Goal: Task Accomplishment & Management: Manage account settings

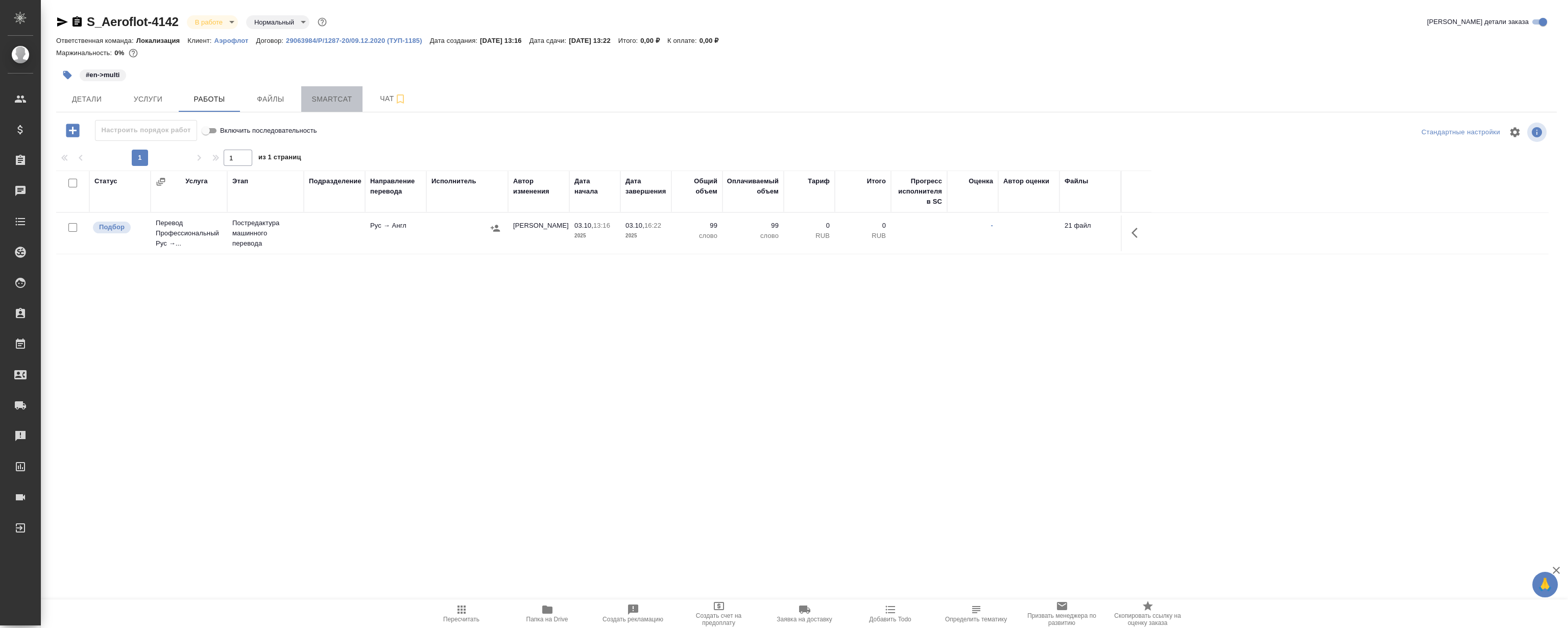
click at [321, 99] on span "Smartcat" at bounding box center [332, 99] width 49 height 13
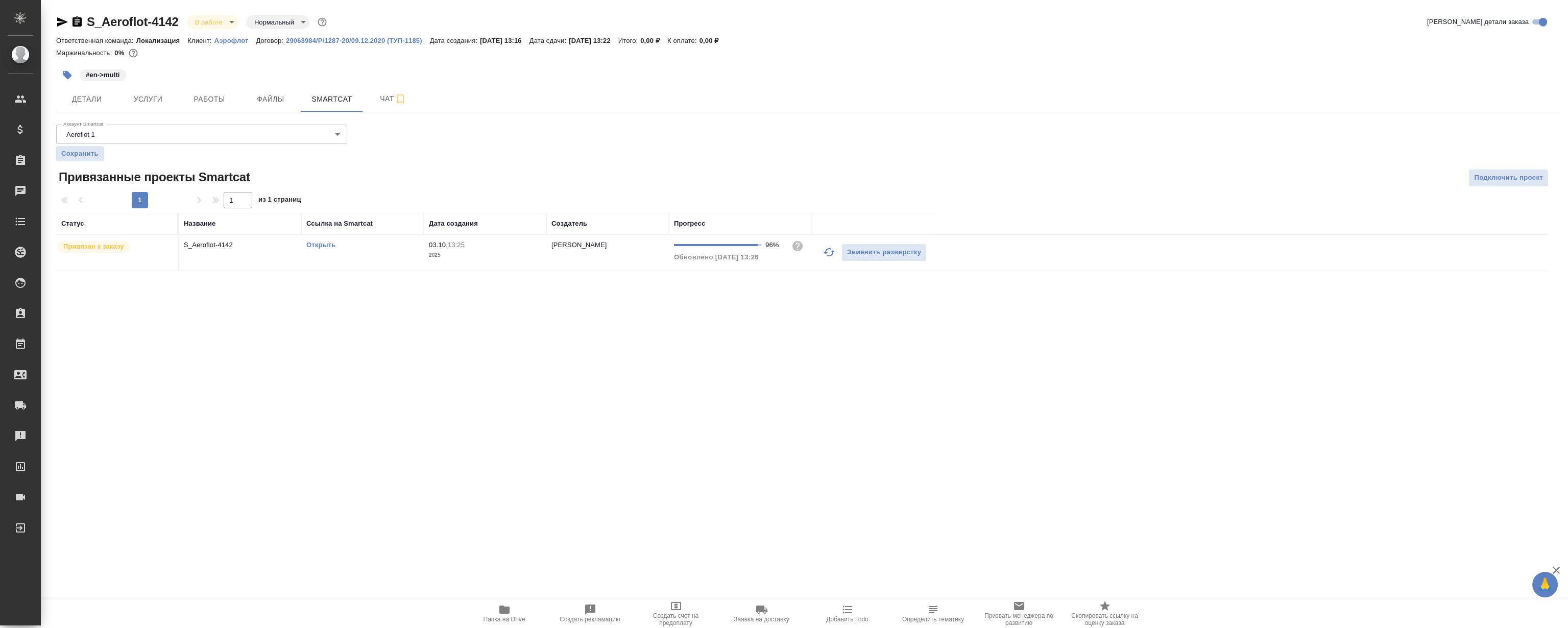
click at [331, 247] on link "Открыть" at bounding box center [320, 245] width 29 height 7
click at [217, 100] on span "Работы" at bounding box center [209, 99] width 49 height 13
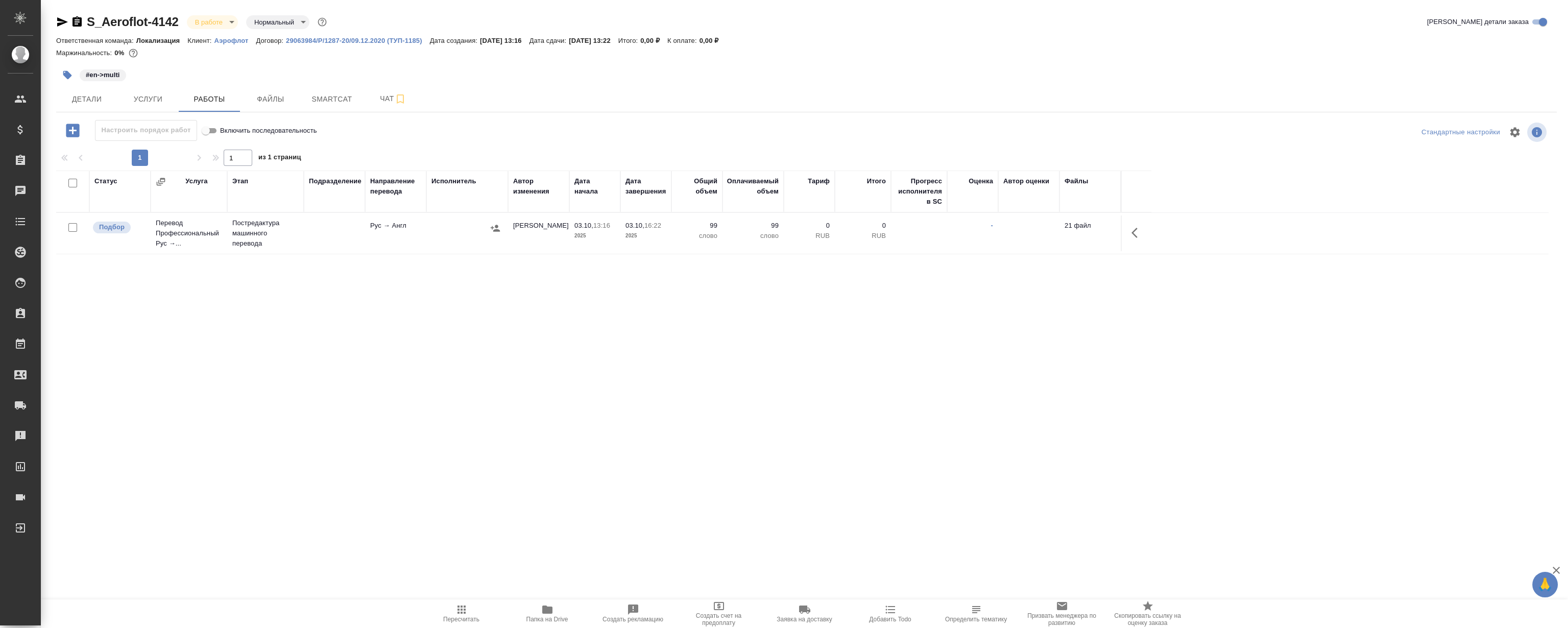
click at [1139, 227] on icon "button" at bounding box center [1138, 233] width 12 height 12
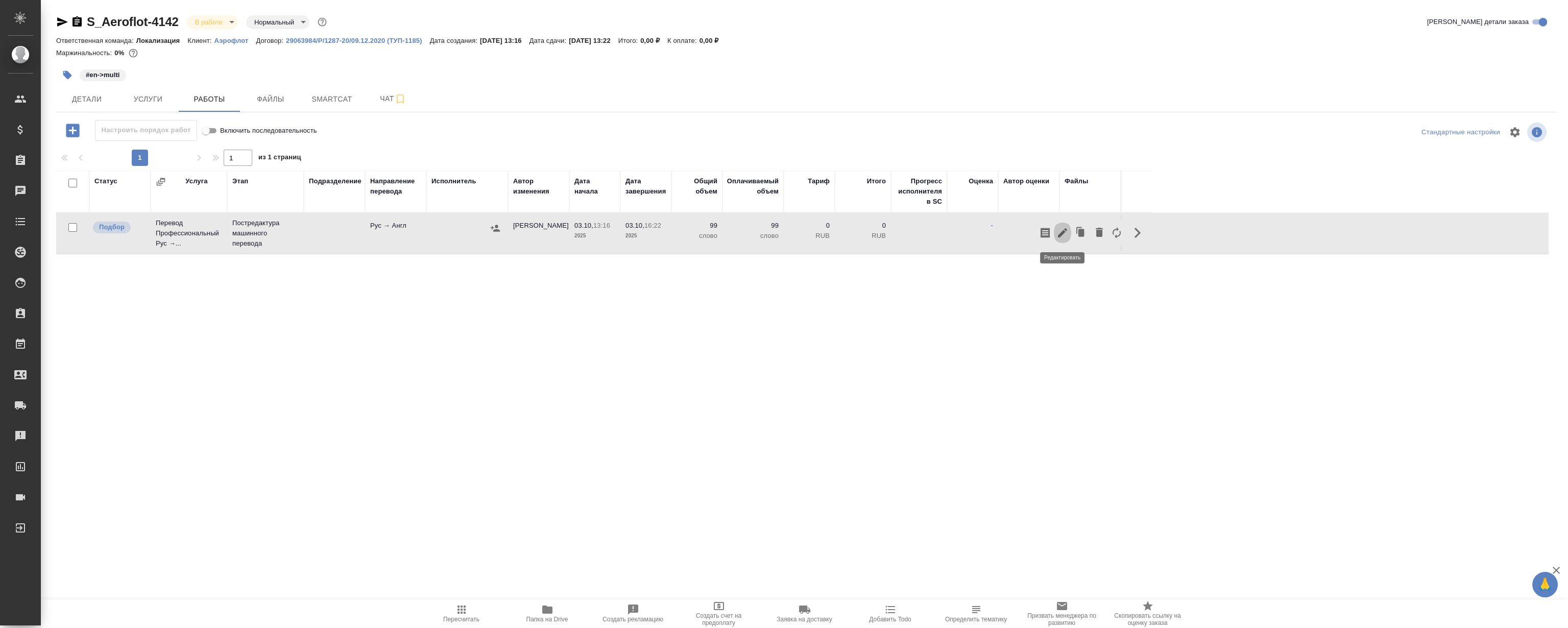
click at [1062, 234] on icon "button" at bounding box center [1063, 233] width 9 height 9
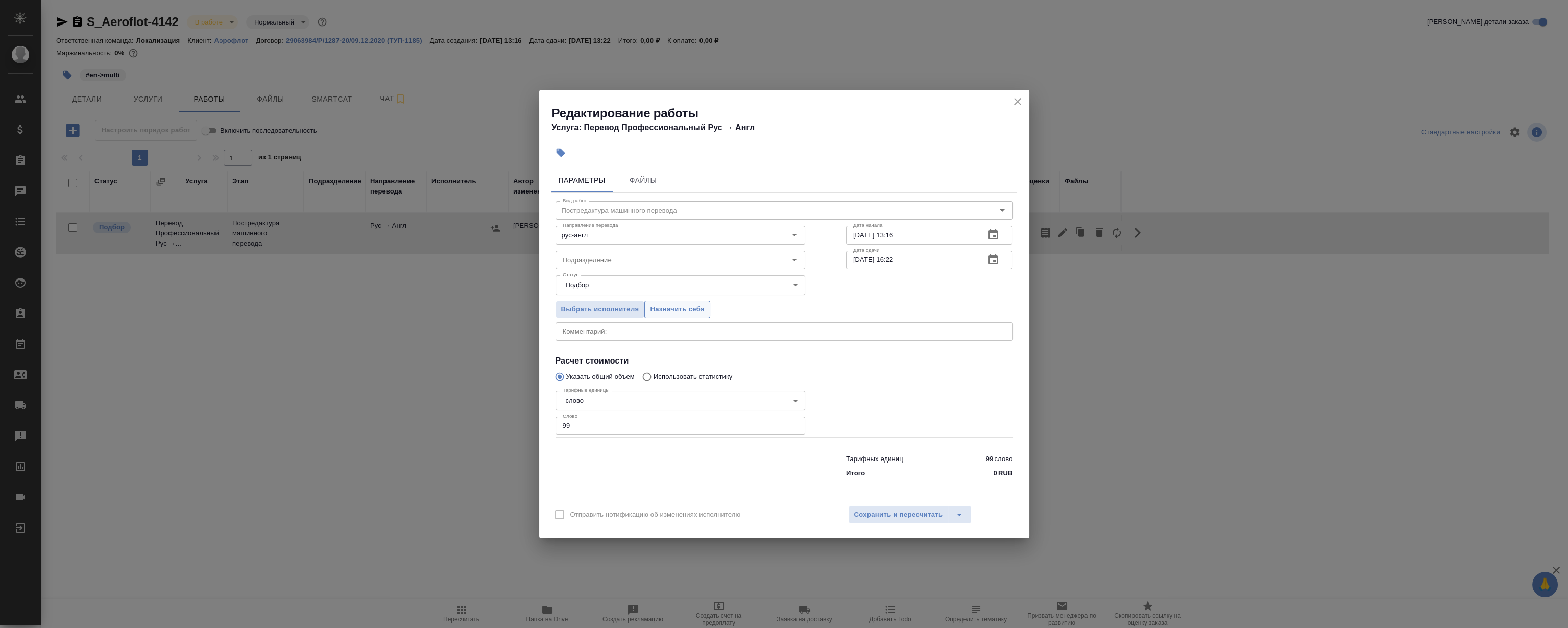
click at [683, 314] on span "Назначить себя" at bounding box center [677, 310] width 54 height 12
click at [1011, 102] on button "close" at bounding box center [1017, 102] width 16 height 16
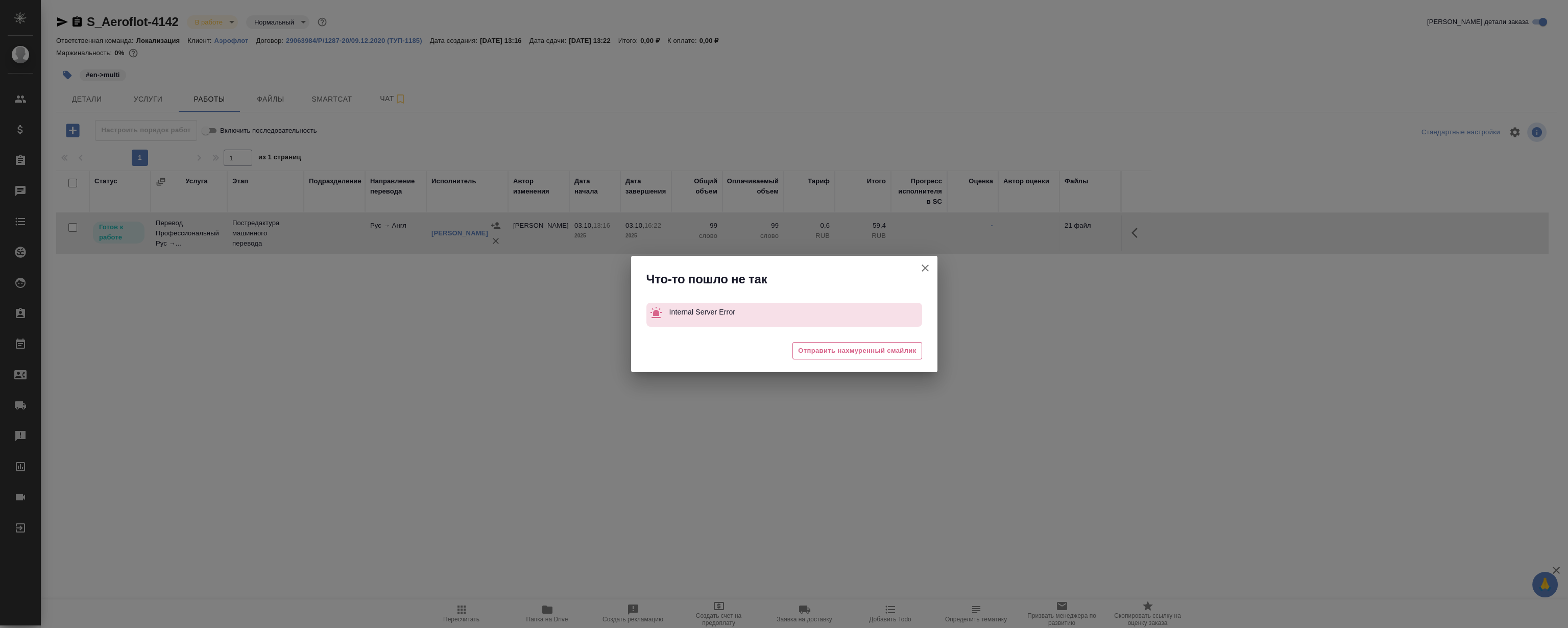
click at [922, 266] on icon "button" at bounding box center [925, 268] width 12 height 12
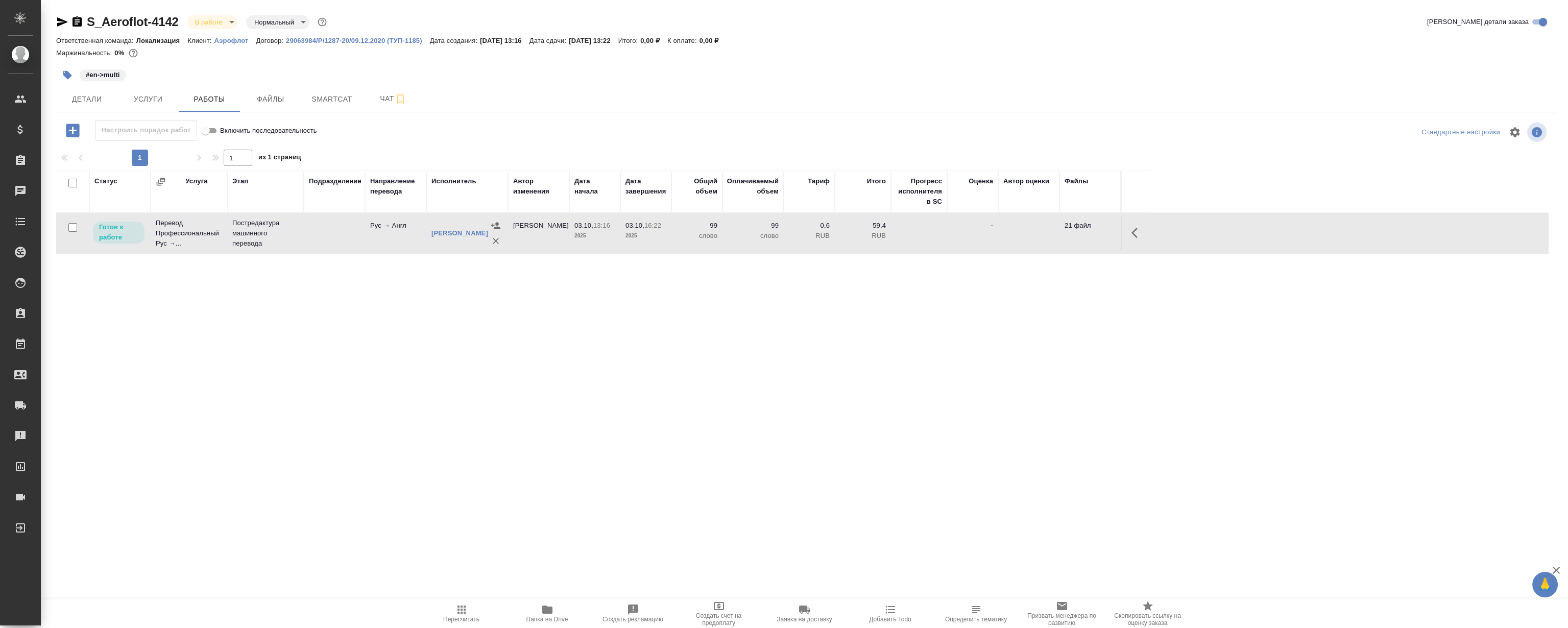
click at [719, 339] on div "Статус Услуга Этап Подразделение Направление перевода Исполнитель Автор изменен…" at bounding box center [803, 285] width 1493 height 230
click at [1133, 238] on icon "button" at bounding box center [1138, 233] width 12 height 12
click at [1062, 234] on icon "button" at bounding box center [1063, 233] width 9 height 9
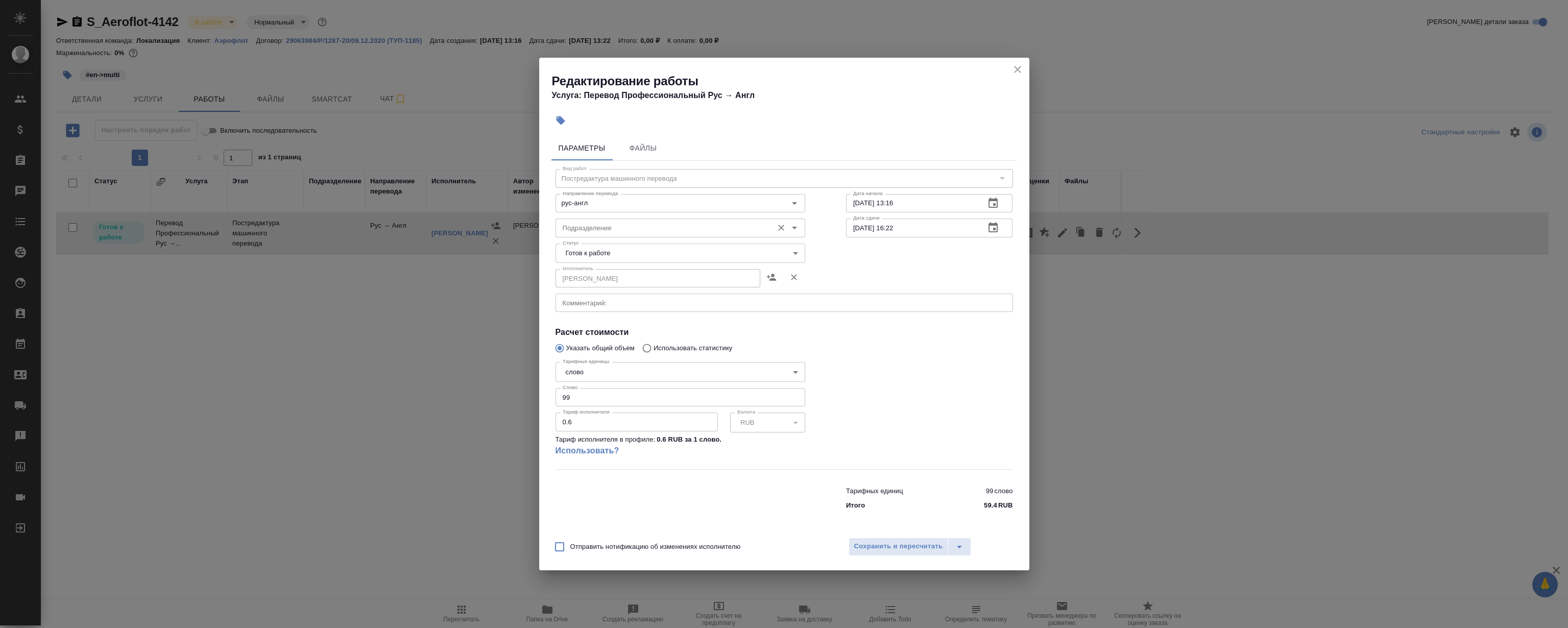
click at [613, 226] on input "Подразделение" at bounding box center [663, 228] width 209 height 12
click at [581, 249] on p "LocQA" at bounding box center [574, 251] width 20 height 10
type input "LocQA"
click at [591, 252] on body "🙏 .cls-1 fill:#fff; AWATERA Magerramov Ruslan Клиенты Спецификации Заказы 0 Чат…" at bounding box center [784, 314] width 1568 height 628
click at [597, 306] on li "Сдан" at bounding box center [679, 306] width 250 height 18
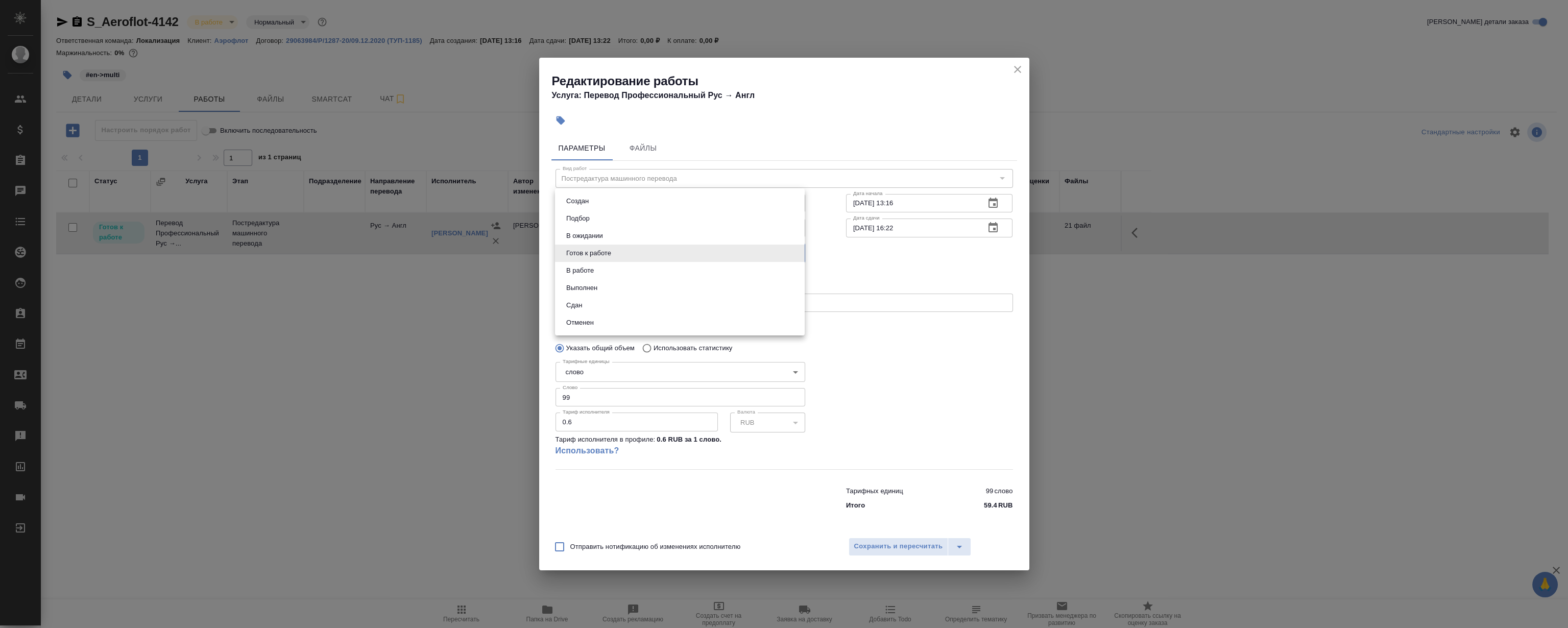
type input "closed"
click at [893, 545] on span "Сохранить и пересчитать" at bounding box center [898, 546] width 89 height 12
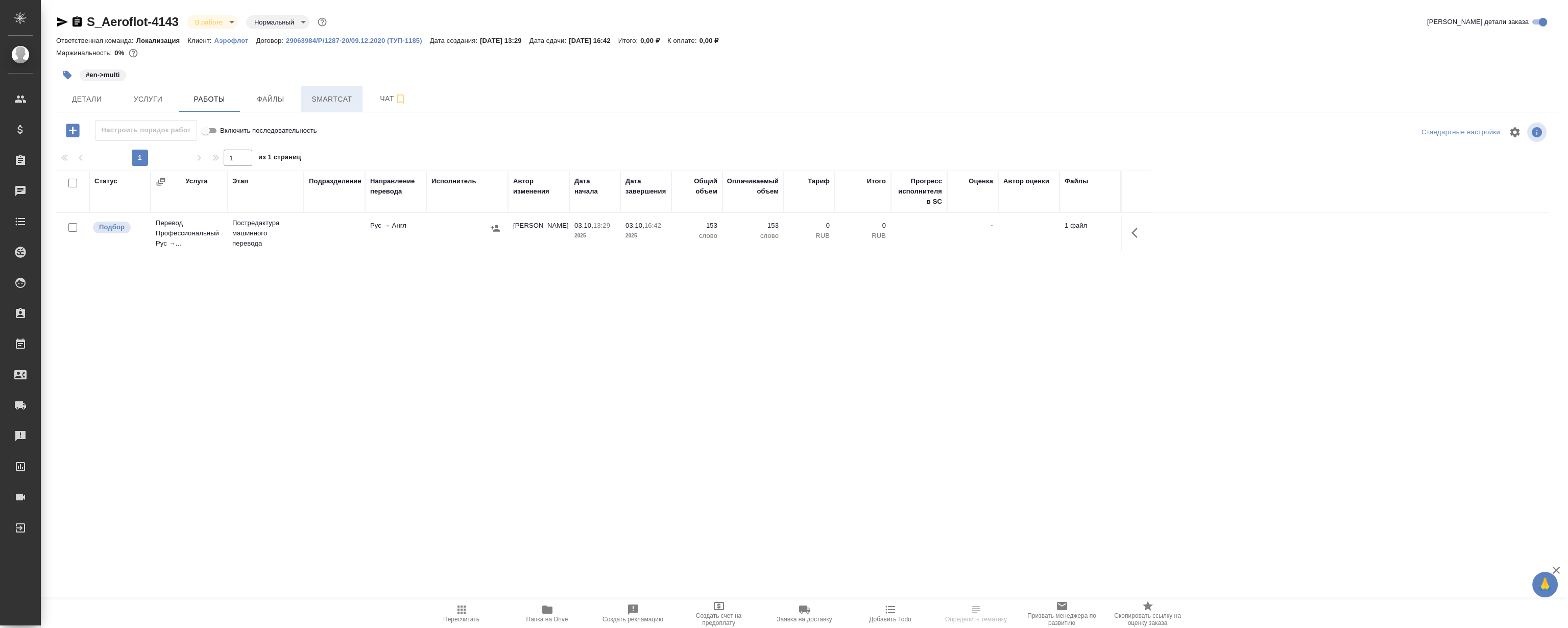
click at [322, 91] on button "Smartcat" at bounding box center [332, 99] width 61 height 26
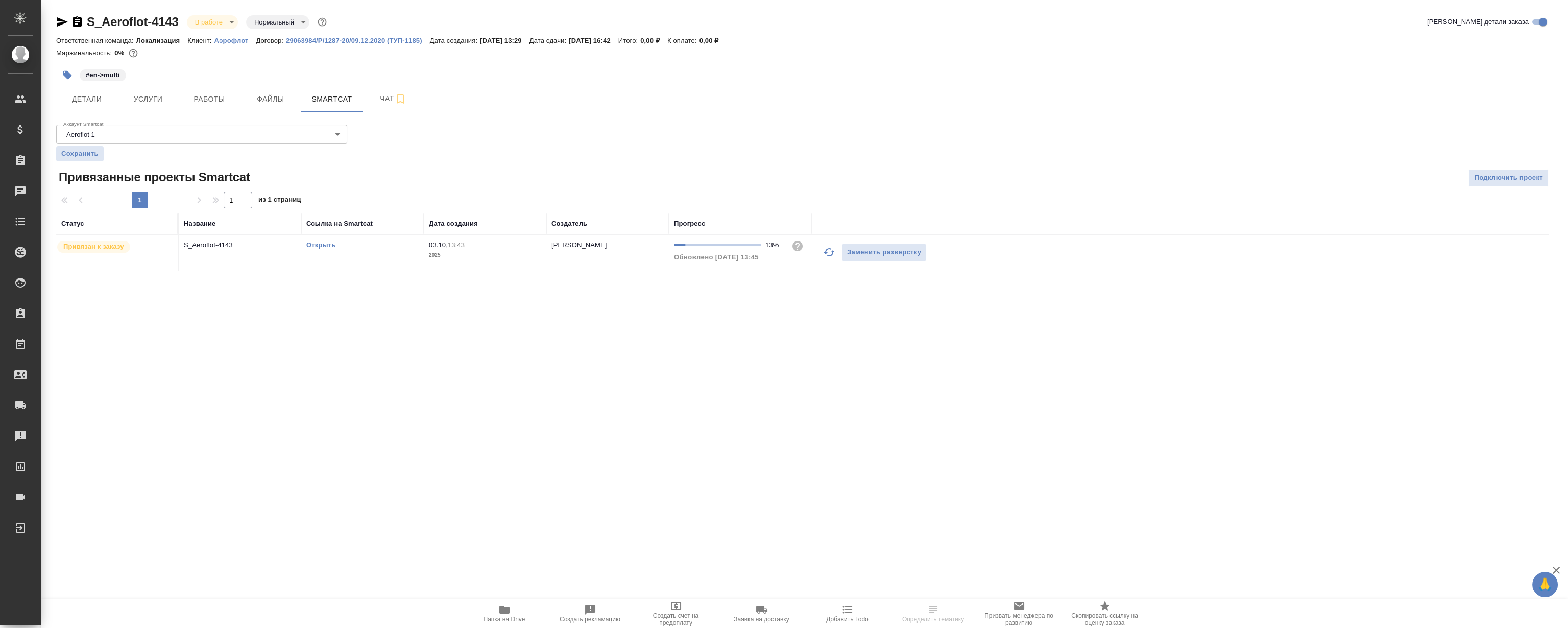
click at [321, 246] on link "Открыть" at bounding box center [320, 245] width 29 height 7
click at [218, 106] on button "Работы" at bounding box center [209, 99] width 61 height 26
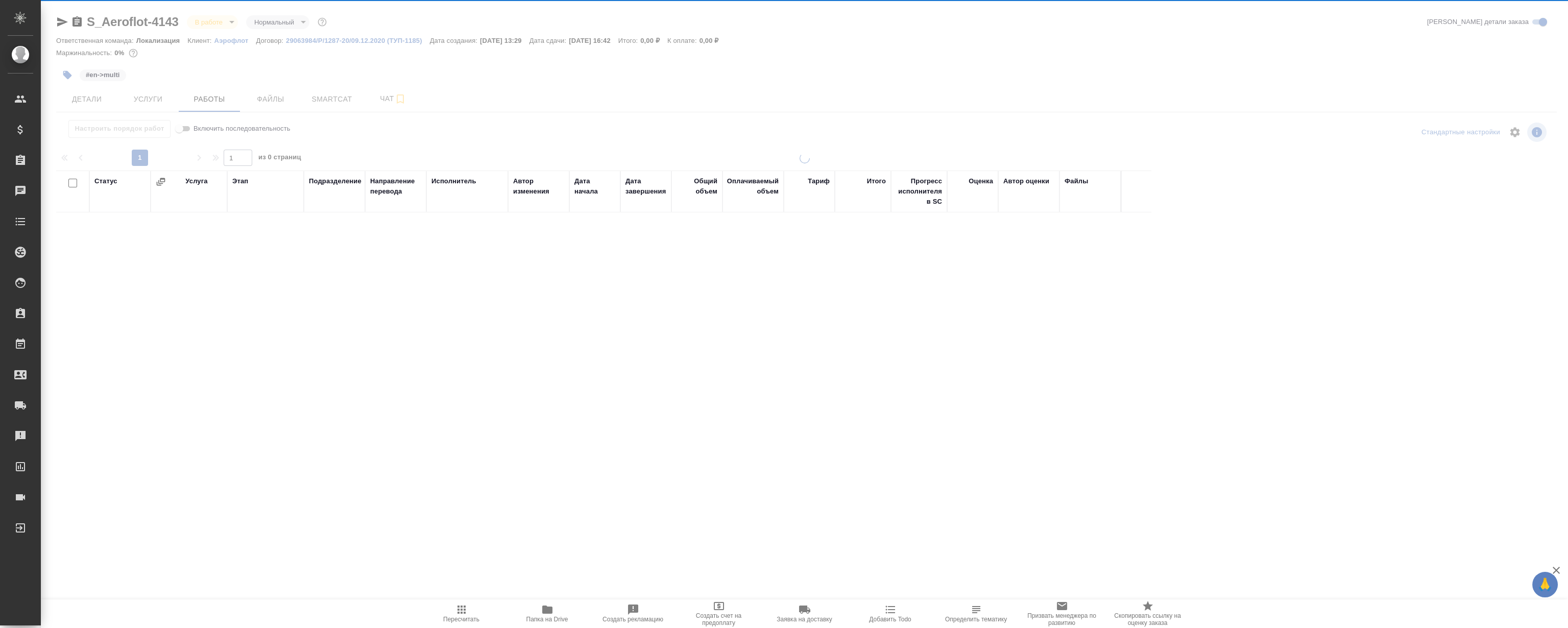
drag, startPoint x: 739, startPoint y: 198, endPoint x: 856, endPoint y: 215, distance: 118.2
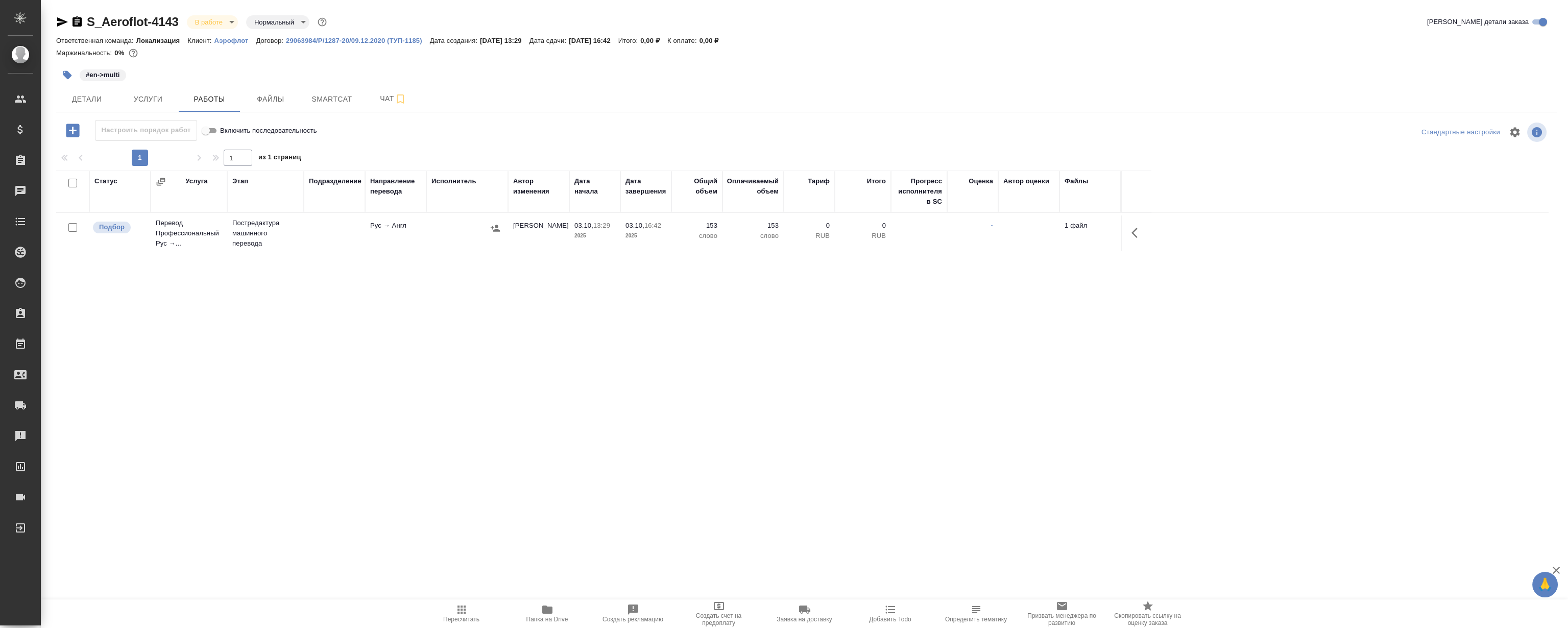
drag, startPoint x: 856, startPoint y: 215, endPoint x: 841, endPoint y: 323, distance: 109.0
click at [669, 418] on div "S_Aeroflot-4143 В работе inProgress Нормальный normal Кратко детали заказа Отве…" at bounding box center [807, 213] width 1512 height 427
click at [1129, 230] on button "button" at bounding box center [1138, 233] width 24 height 24
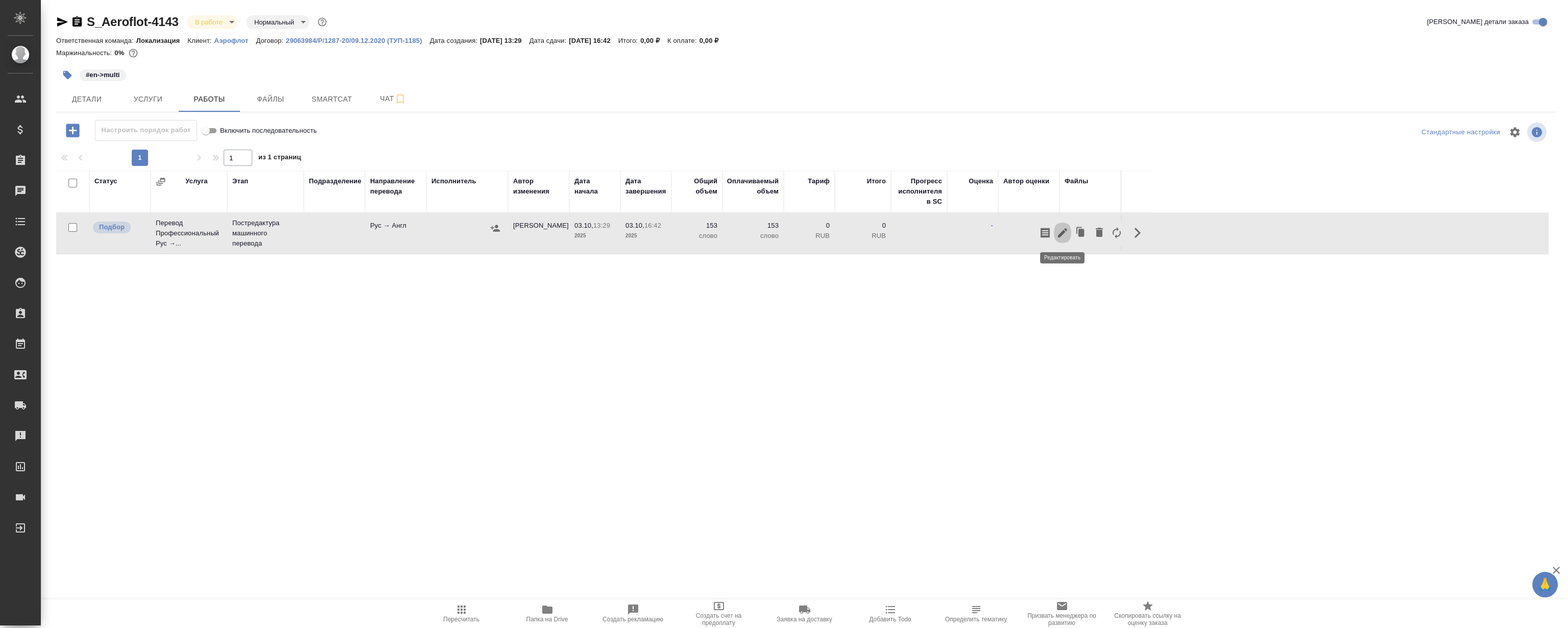
click at [1063, 234] on icon "button" at bounding box center [1063, 233] width 12 height 12
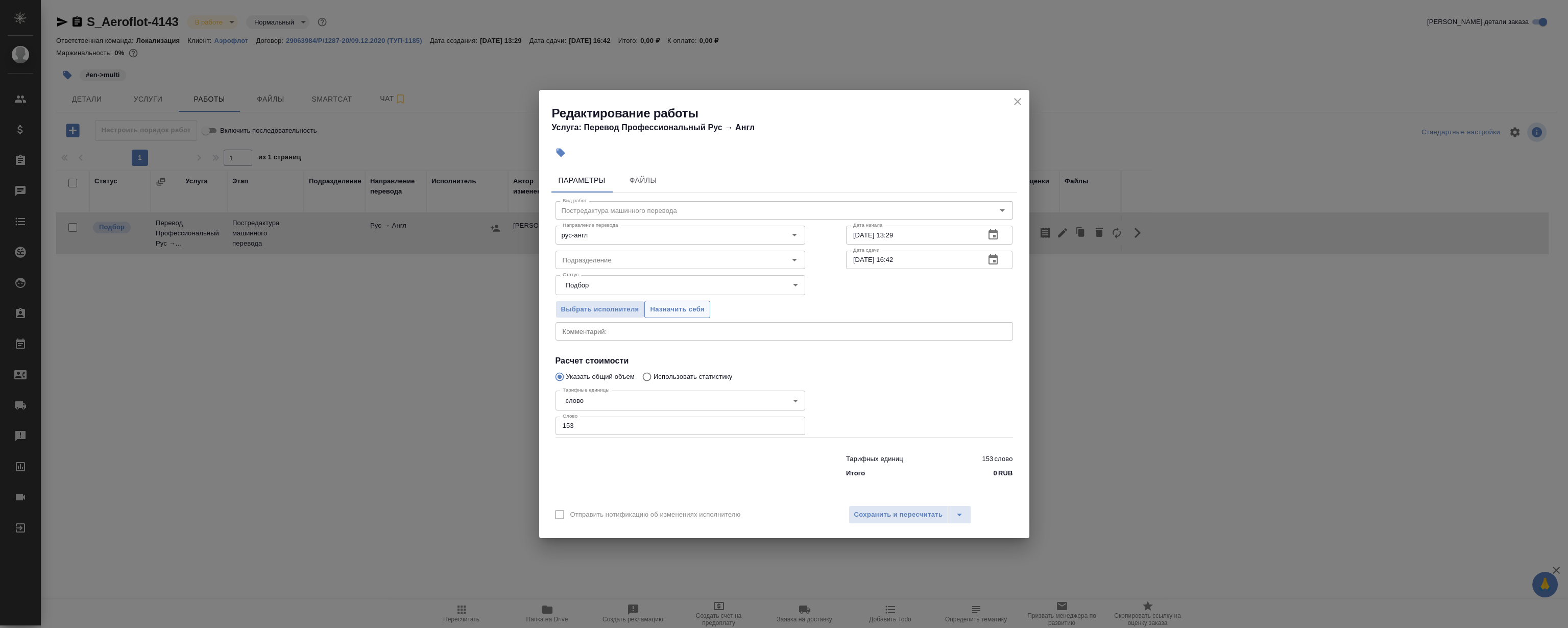
click at [684, 306] on span "Назначить себя" at bounding box center [677, 310] width 54 height 12
click at [1018, 96] on icon "close" at bounding box center [1017, 102] width 12 height 12
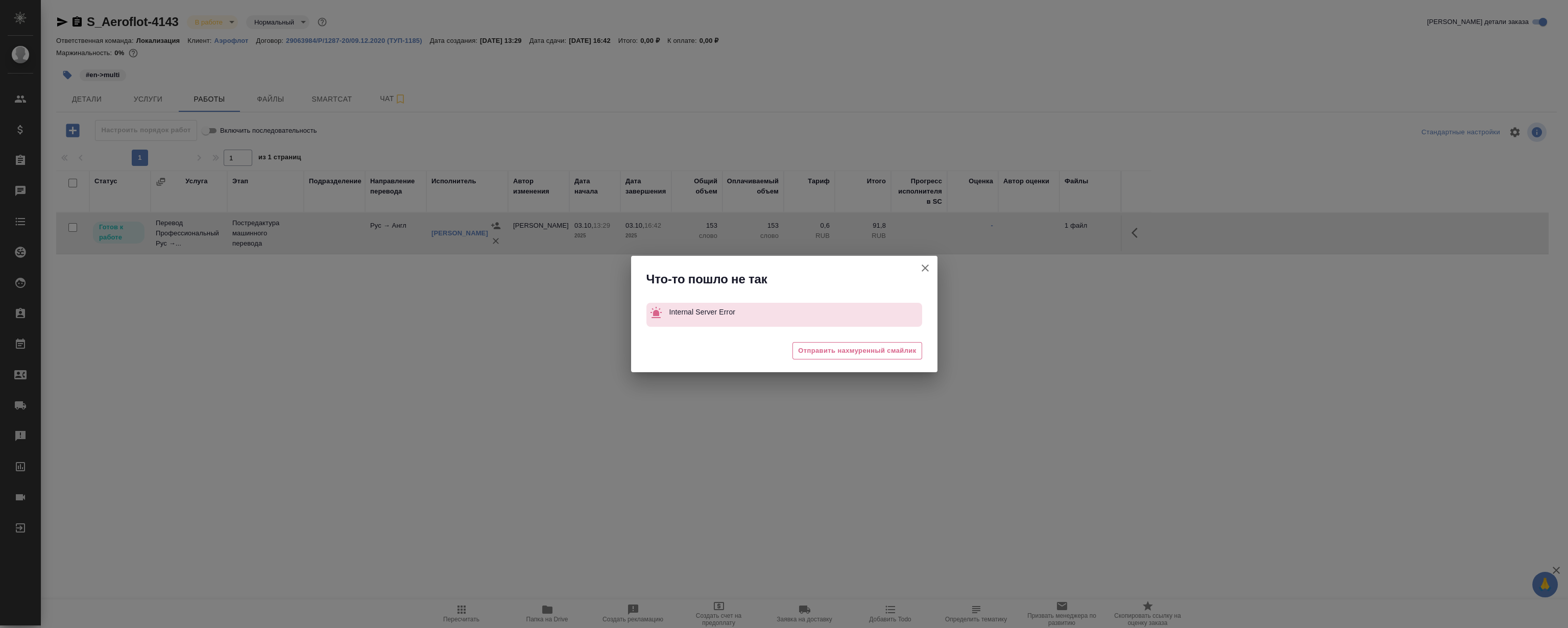
click at [926, 273] on icon "button" at bounding box center [925, 268] width 12 height 12
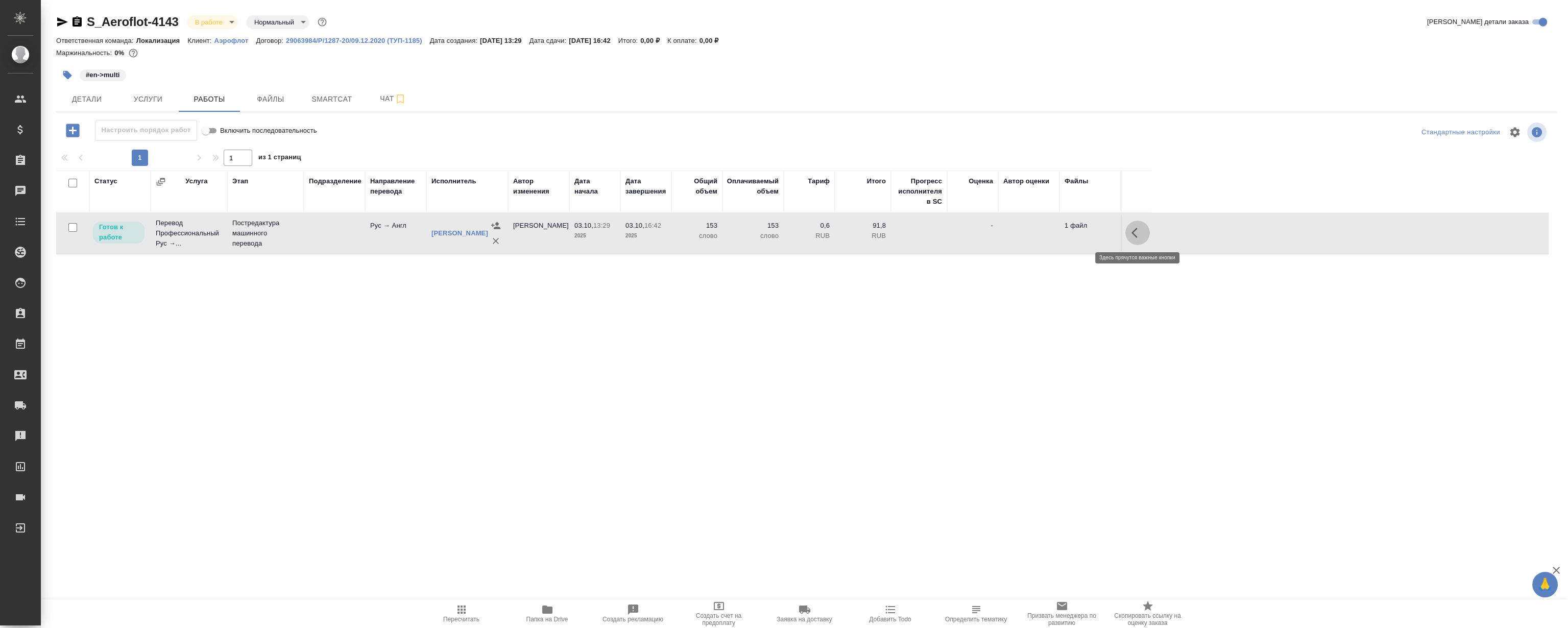
click at [1137, 240] on button "button" at bounding box center [1138, 233] width 24 height 24
click at [1059, 238] on icon "button" at bounding box center [1063, 233] width 12 height 12
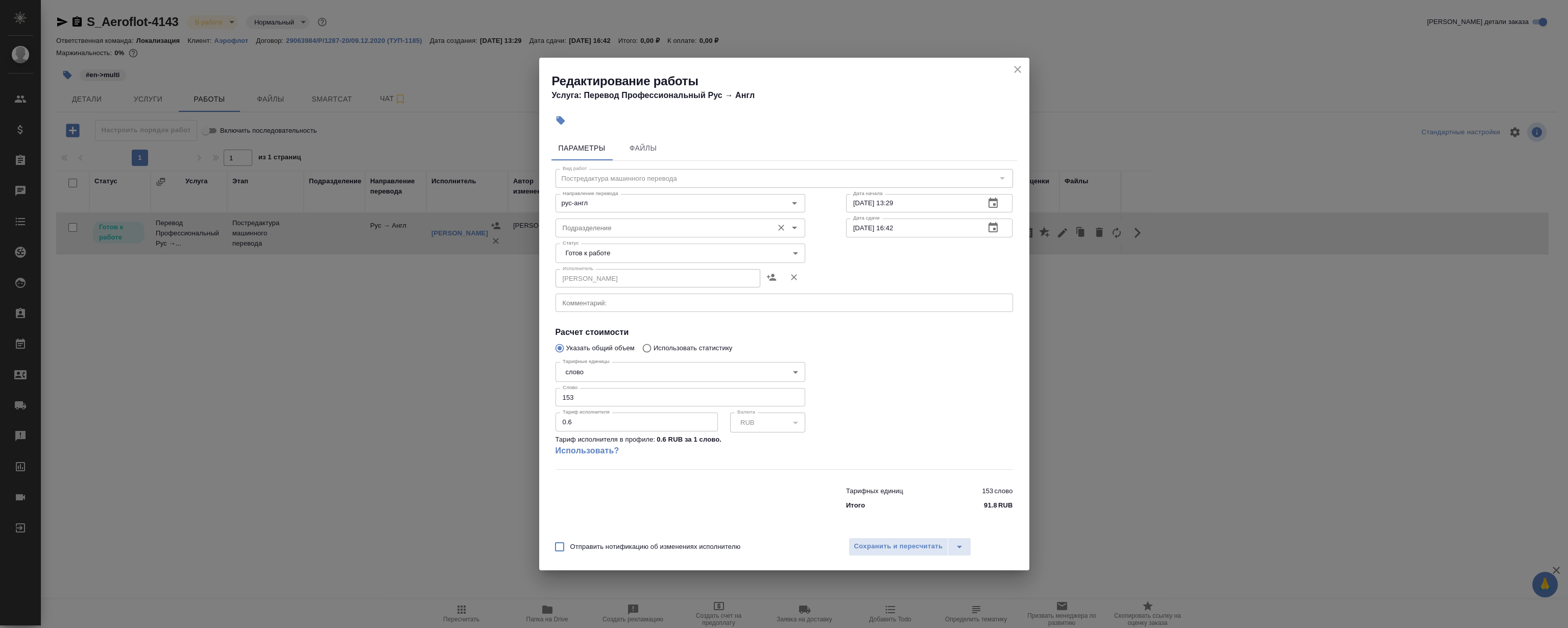
click at [639, 231] on input "Подразделение" at bounding box center [663, 228] width 209 height 12
click at [580, 249] on p "LocQA" at bounding box center [574, 251] width 20 height 10
type input "LocQA"
click at [603, 250] on body "🙏 .cls-1 fill:#fff; AWATERA [PERSON_NAME] Клиенты Спецификации Заказы 0 Чаты To…" at bounding box center [784, 314] width 1568 height 628
click at [611, 306] on li "Сдан" at bounding box center [679, 306] width 250 height 18
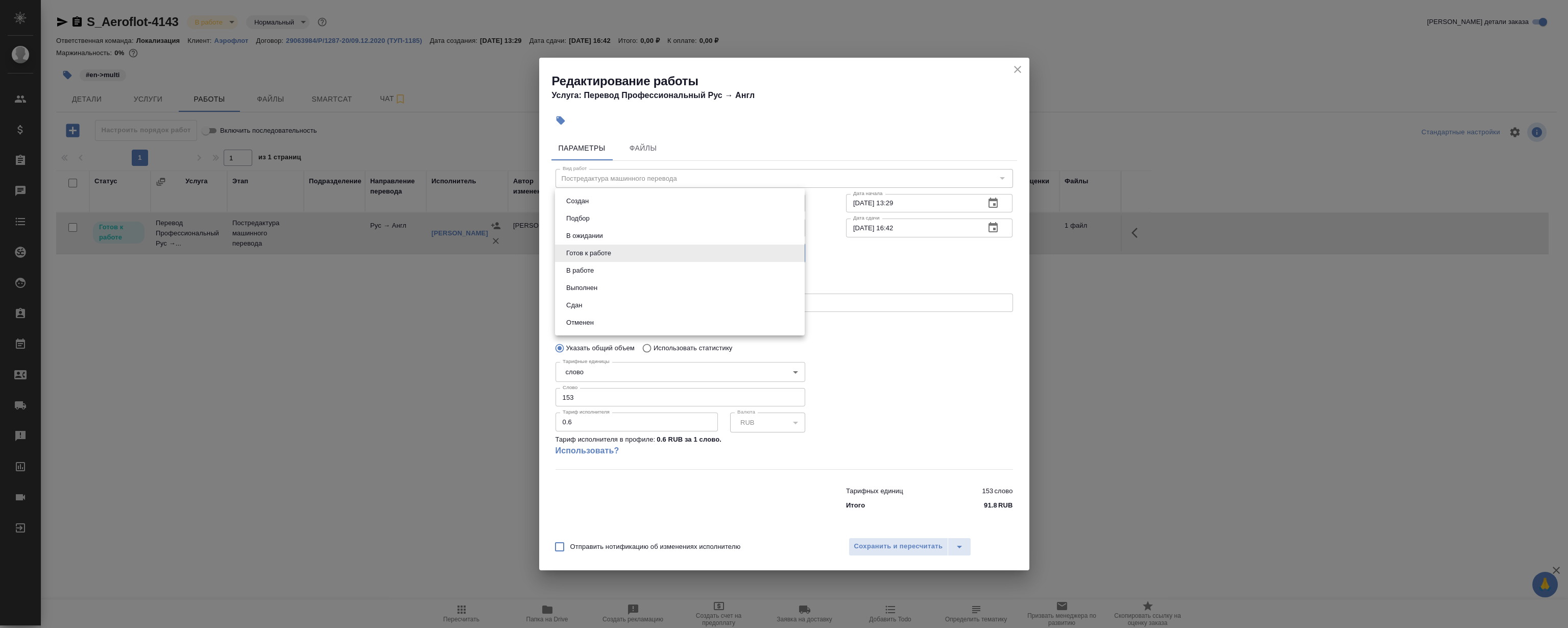
type input "closed"
click at [920, 541] on button "Сохранить и пересчитать" at bounding box center [899, 547] width 100 height 18
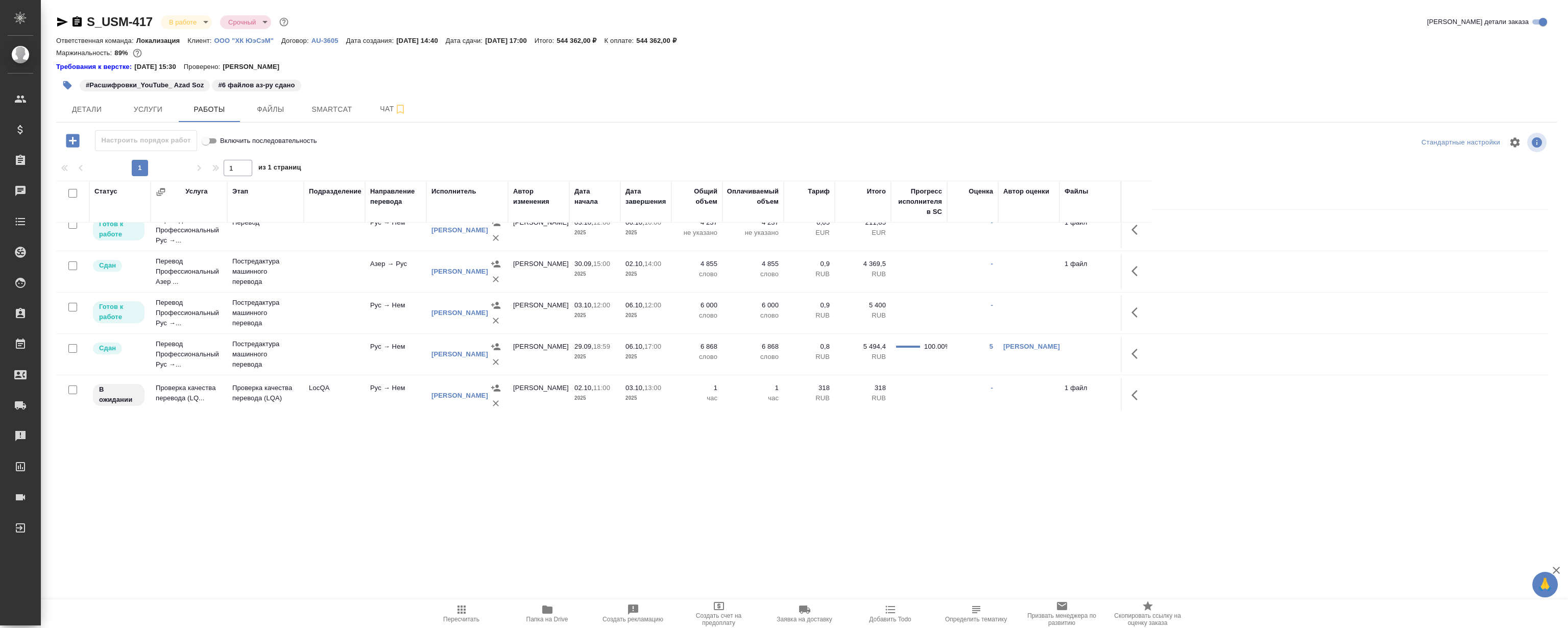
scroll to position [102, 0]
